Goal: Navigation & Orientation: Find specific page/section

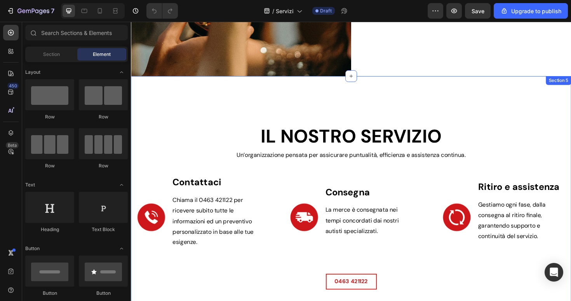
scroll to position [1249, 0]
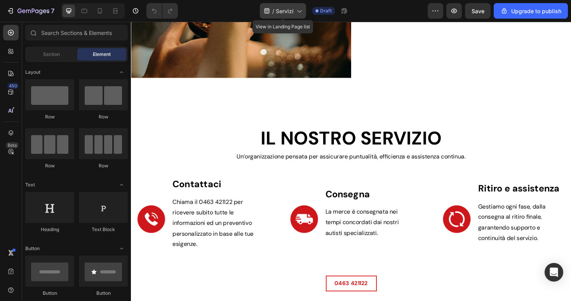
click at [285, 15] on div "/ Servizi" at bounding box center [283, 11] width 46 height 16
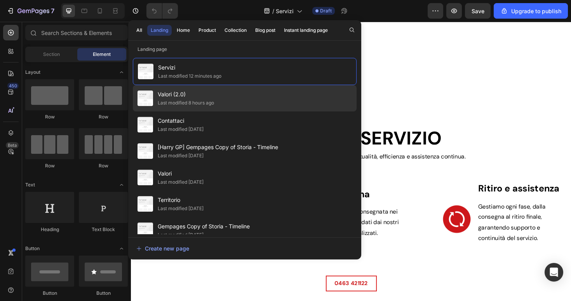
click at [207, 111] on div "Valori (2.0) Last modified 8 hours ago" at bounding box center [245, 124] width 224 height 26
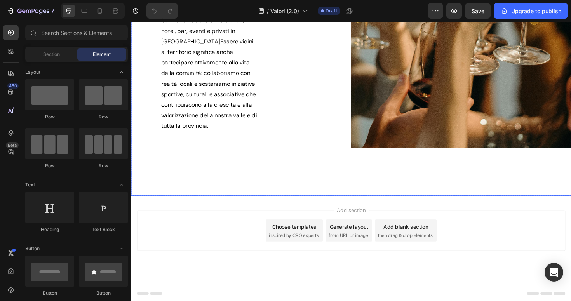
scroll to position [865, 0]
click at [276, 19] on div "/ Valori (2.0)" at bounding box center [282, 11] width 57 height 19
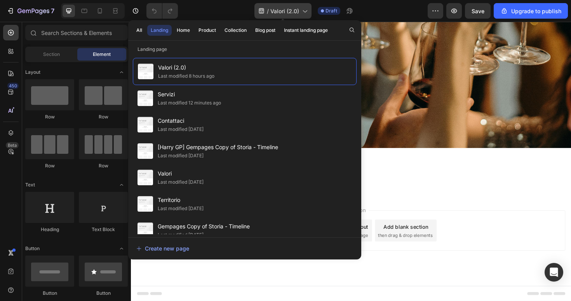
click at [281, 10] on span "Valori (2.0)" at bounding box center [284, 11] width 29 height 8
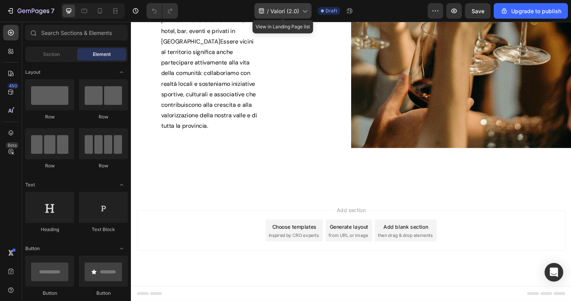
click at [281, 10] on span "Valori (2.0)" at bounding box center [284, 11] width 29 height 8
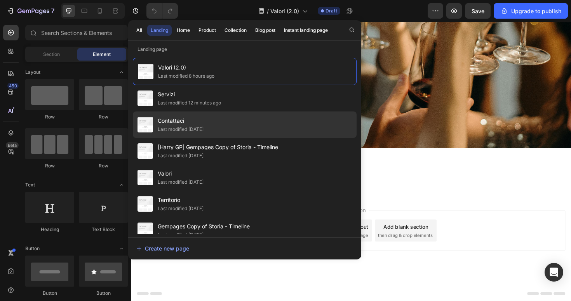
click at [184, 125] on div "Last modified [DATE]" at bounding box center [181, 129] width 46 height 8
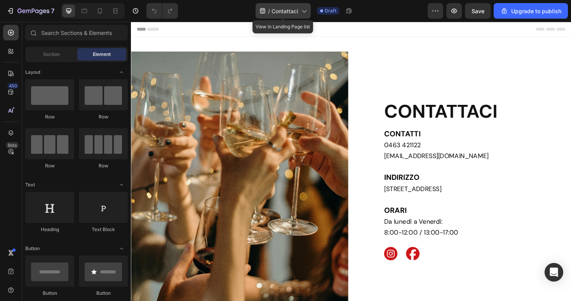
click at [285, 17] on div "/ Contattaci" at bounding box center [282, 11] width 55 height 16
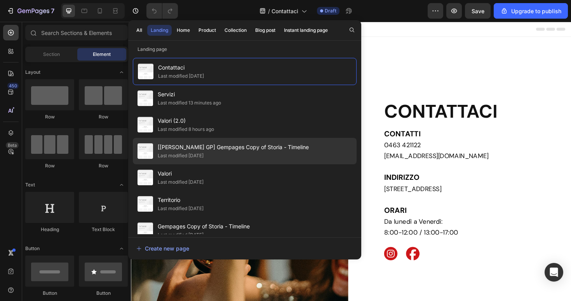
click at [203, 157] on div "Last modified [DATE]" at bounding box center [181, 156] width 46 height 8
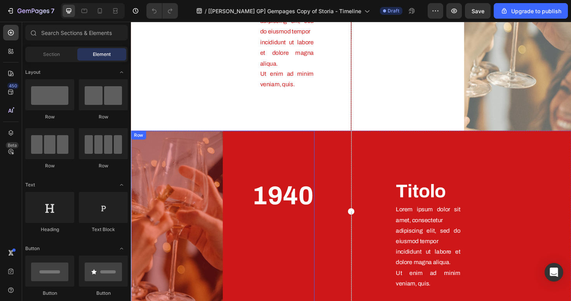
scroll to position [690, 0]
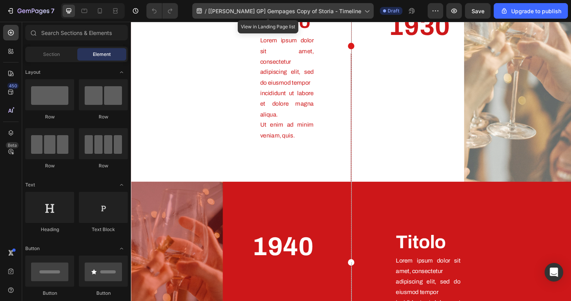
click at [265, 16] on div "/ [Harry GP] Gempages Copy of Storia - Timeline" at bounding box center [282, 11] width 181 height 16
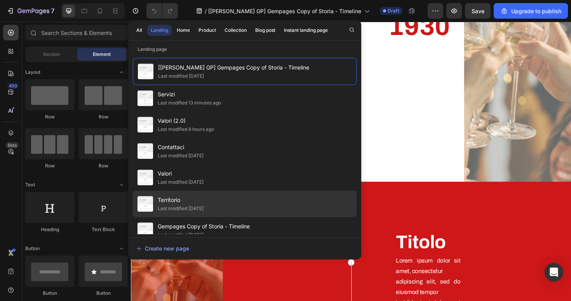
click at [224, 217] on div "Territorio Last modified 9 days ago" at bounding box center [245, 230] width 224 height 26
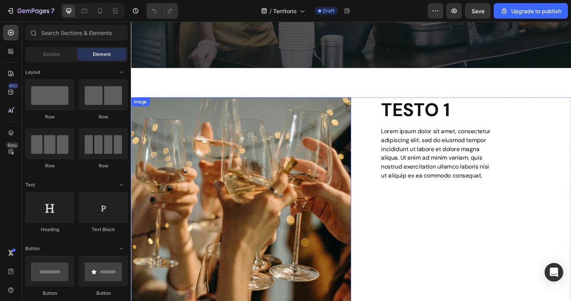
scroll to position [306, 0]
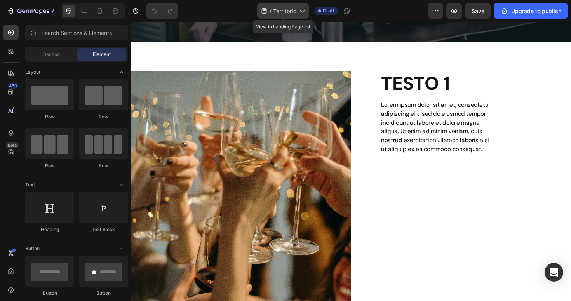
click at [283, 4] on div "/ Territorio" at bounding box center [283, 11] width 52 height 16
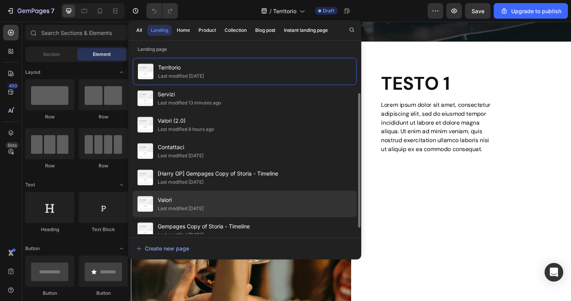
scroll to position [62, 0]
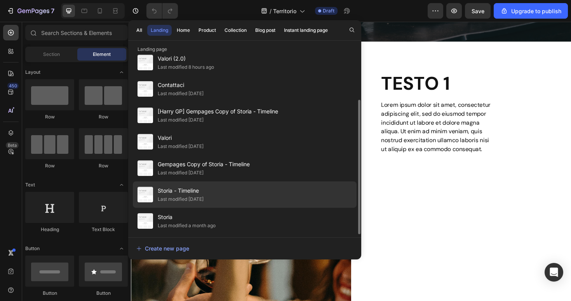
click at [203, 193] on span "Storia - Timeline" at bounding box center [181, 190] width 46 height 9
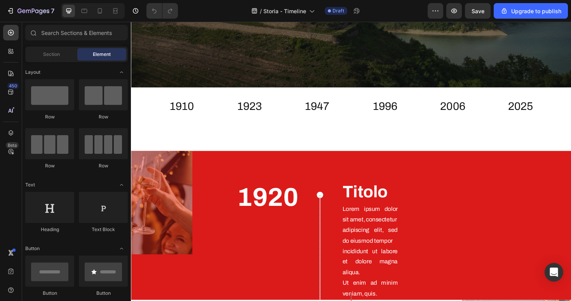
scroll to position [363, 0]
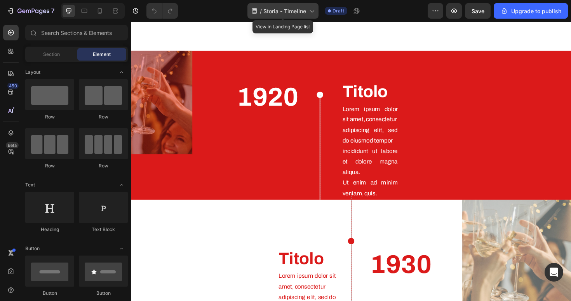
click at [281, 12] on span "Storia - Timeline" at bounding box center [284, 11] width 43 height 8
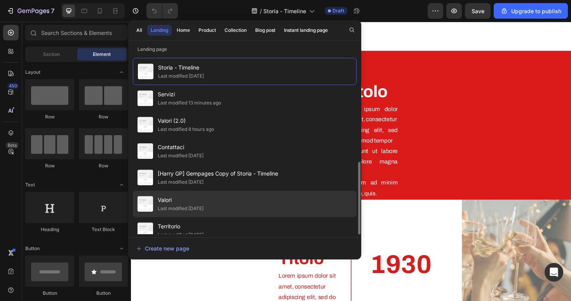
scroll to position [62, 0]
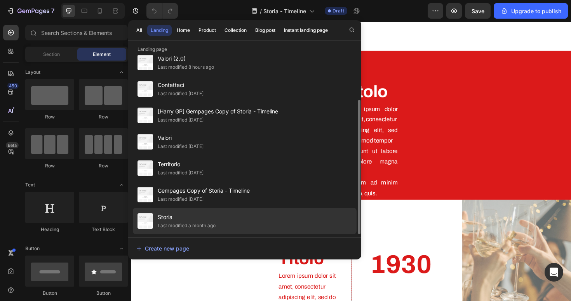
click at [199, 216] on span "Storia" at bounding box center [187, 216] width 58 height 9
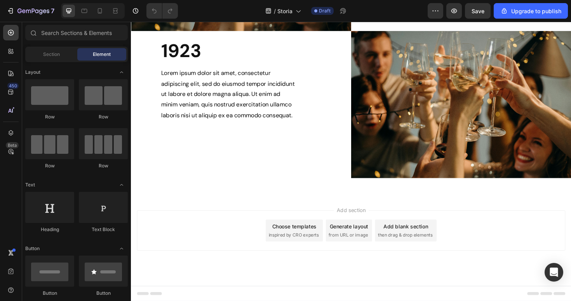
scroll to position [532, 0]
